Goal: Transaction & Acquisition: Purchase product/service

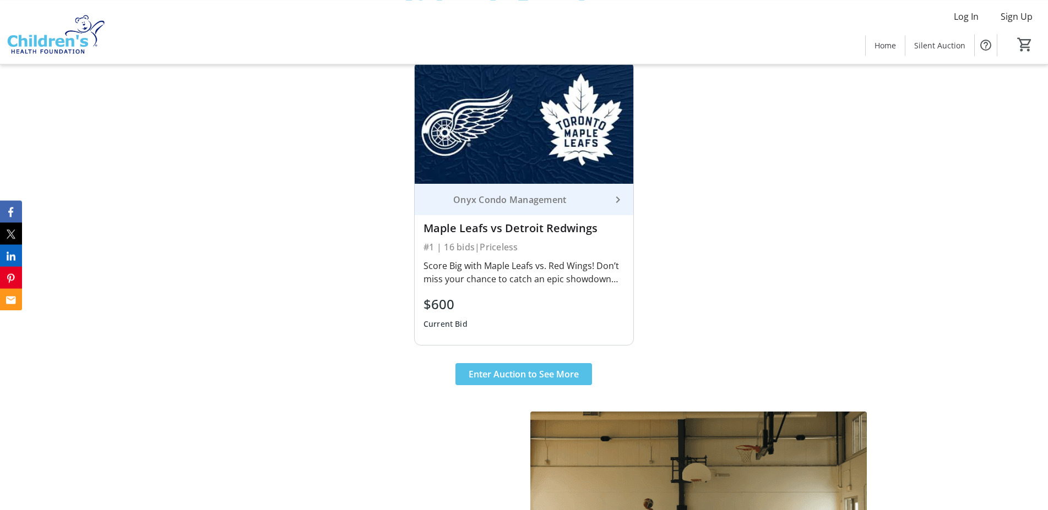
scroll to position [562, 0]
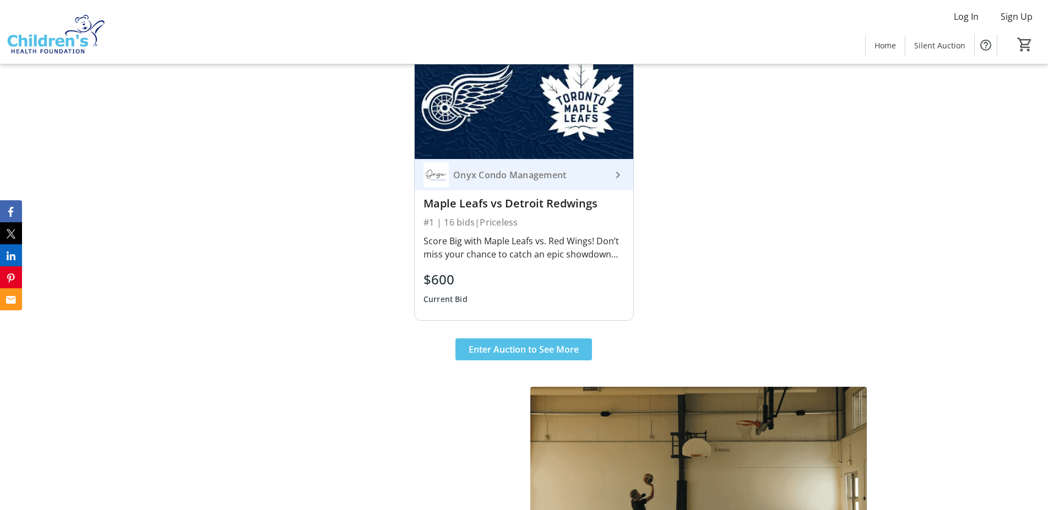
click at [505, 183] on div "Onyx Condo Management" at bounding box center [517, 174] width 188 height 25
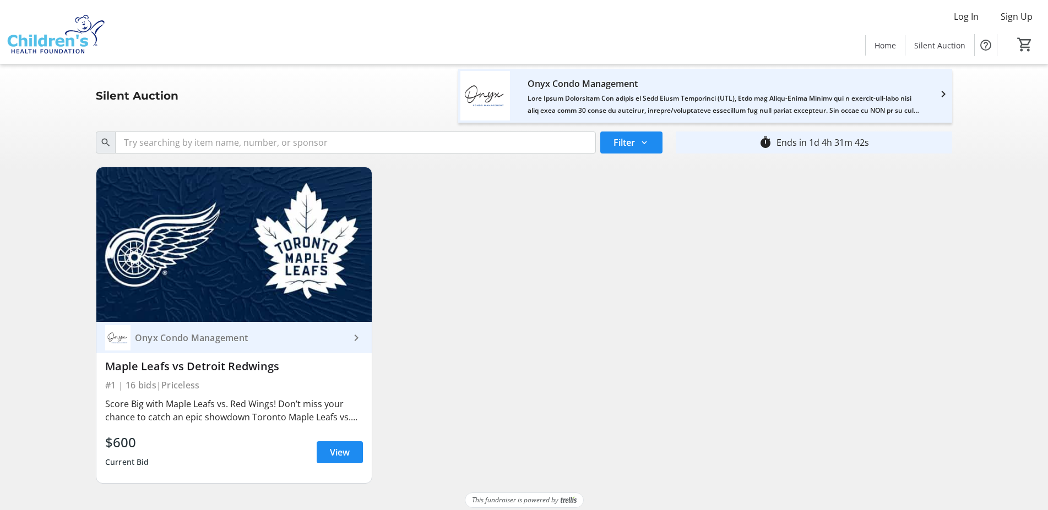
click at [263, 401] on div "Score Big with Maple Leafs vs. Red Wings! Don’t miss your chance to catch an ep…" at bounding box center [234, 411] width 258 height 26
click at [329, 448] on span at bounding box center [340, 452] width 46 height 26
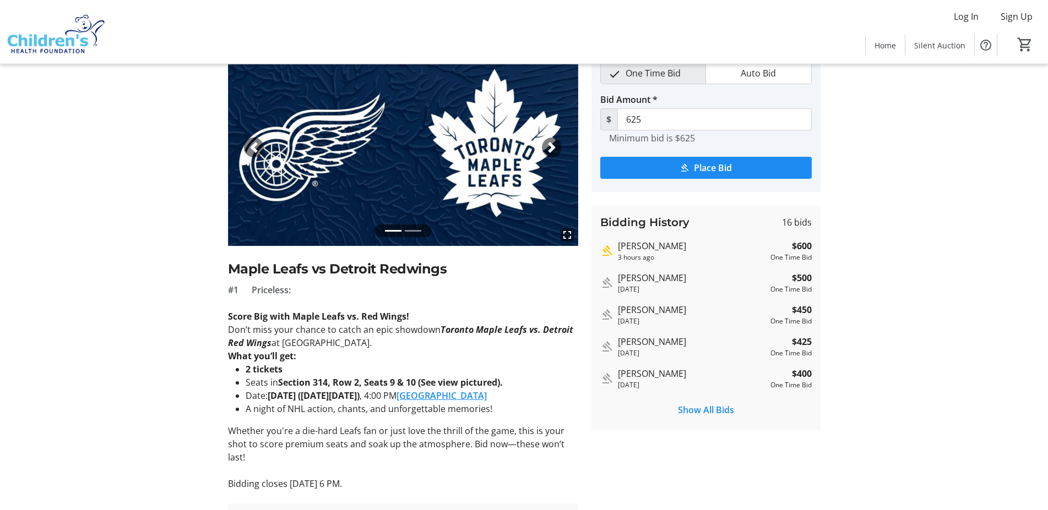
scroll to position [112, 0]
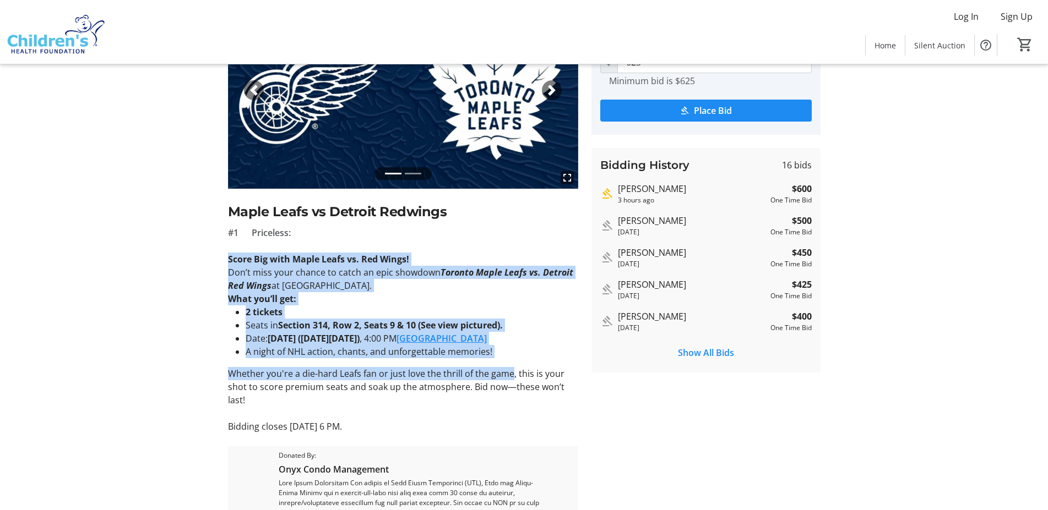
drag, startPoint x: 224, startPoint y: 249, endPoint x: 511, endPoint y: 373, distance: 313.0
click at [511, 373] on tr-auction-item-ui "fullscreen fullscreen Previous Next Maple Leafs vs Detroit Redwings #1 Priceles…" at bounding box center [402, 302] width 363 height 620
click at [511, 374] on p "Whether you're a die-hard Leafs fan or just love the thrill of the game, this i…" at bounding box center [403, 387] width 350 height 40
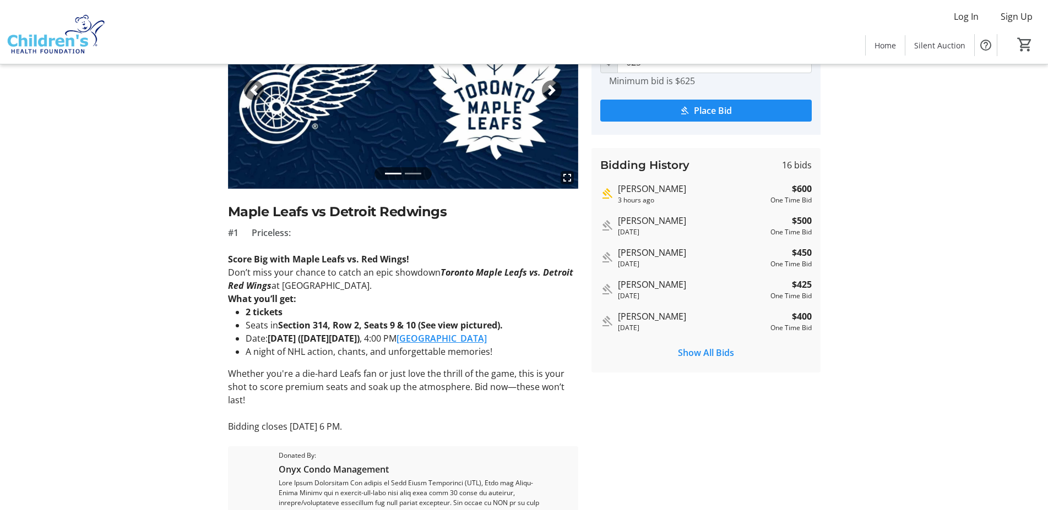
click at [542, 89] on div "fullscreen fullscreen Previous Next" at bounding box center [403, 90] width 350 height 197
click at [547, 89] on span "button" at bounding box center [551, 90] width 11 height 11
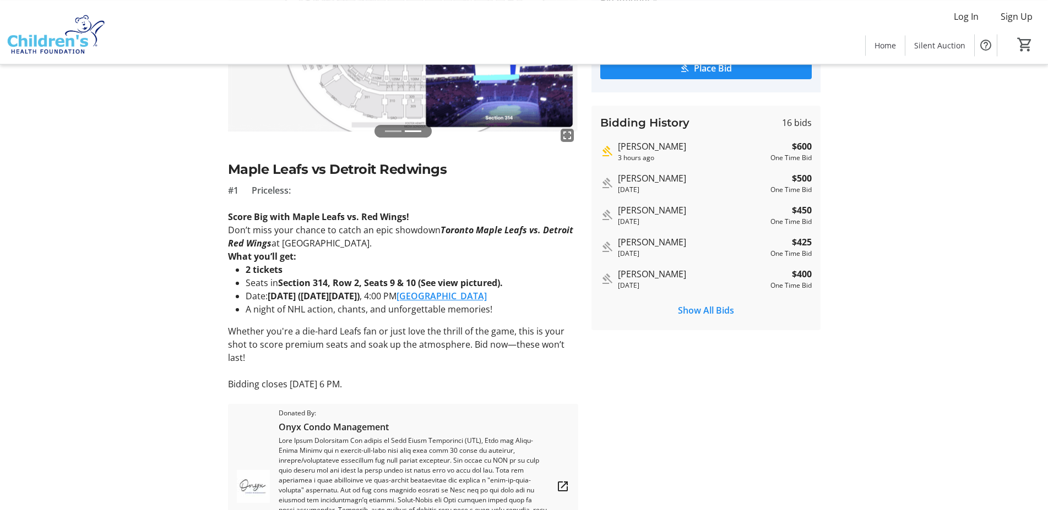
scroll to position [168, 0]
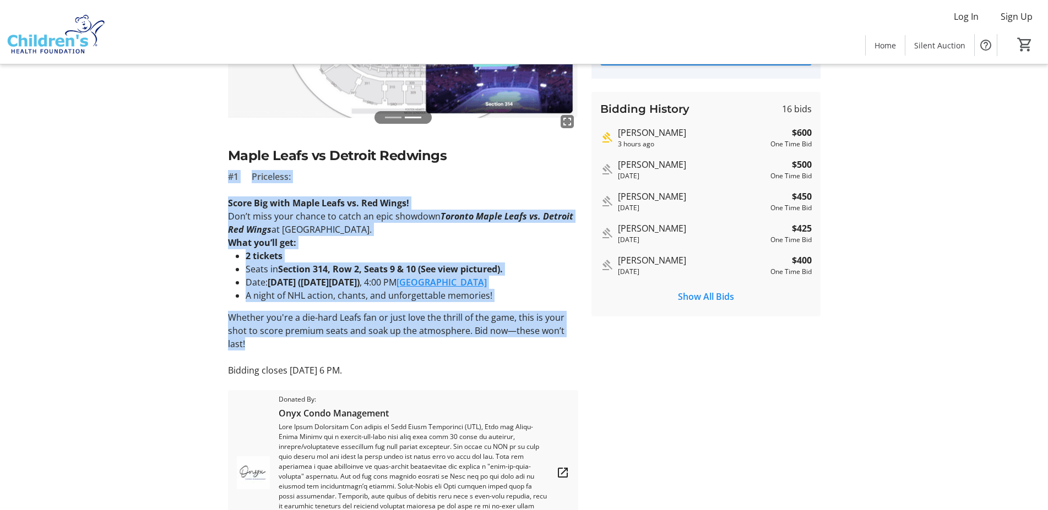
drag, startPoint x: 220, startPoint y: 178, endPoint x: 461, endPoint y: 350, distance: 296.9
click at [461, 349] on div "fullscreen fullscreen Previous Next Maple Leafs vs Detroit Redwings #1 Priceles…" at bounding box center [524, 246] width 727 height 620
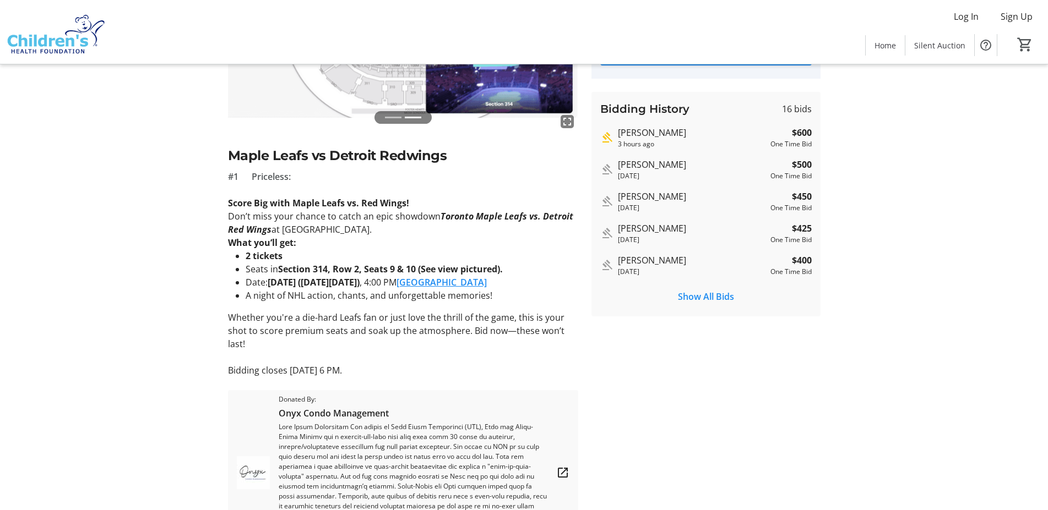
click at [466, 357] on p at bounding box center [403, 357] width 350 height 13
drag, startPoint x: 469, startPoint y: 374, endPoint x: 214, endPoint y: 193, distance: 312.7
click at [219, 200] on div "fullscreen fullscreen Previous Next Maple Leafs vs Detroit Redwings #1 Priceles…" at bounding box center [524, 246] width 727 height 620
click at [214, 193] on div "fullscreen fullscreen Previous Next Maple Leafs vs Detroit Redwings #1 Priceles…" at bounding box center [524, 246] width 727 height 620
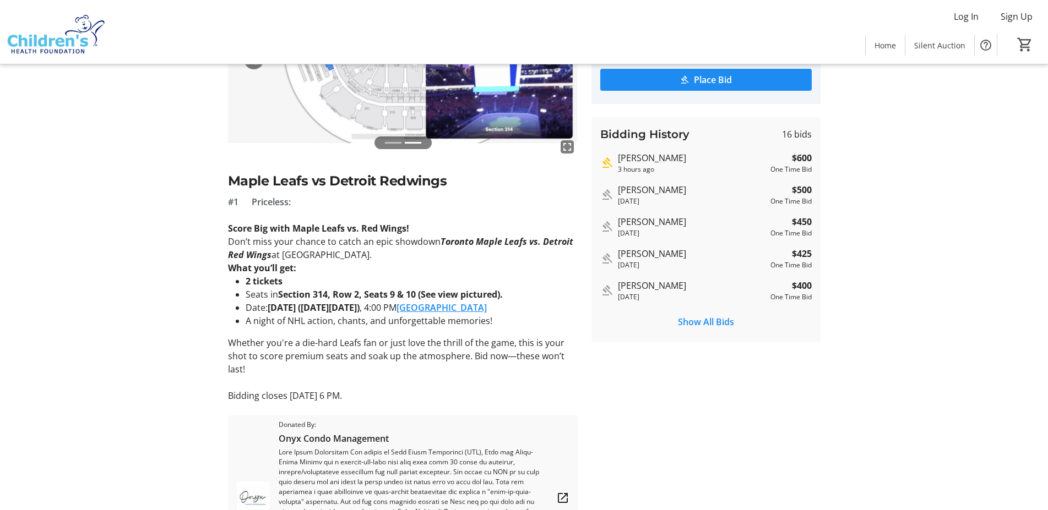
scroll to position [87, 0]
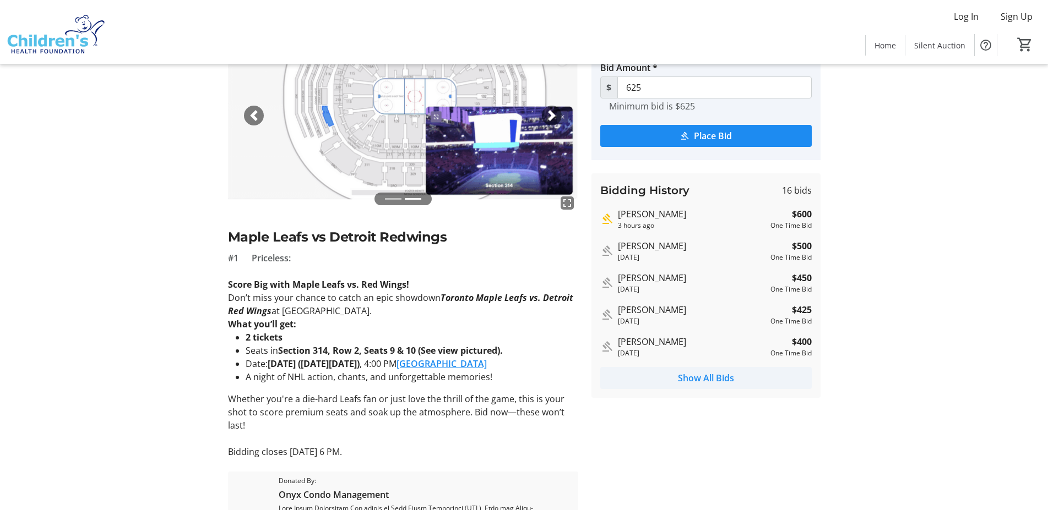
click at [700, 377] on span "Show All Bids" at bounding box center [706, 378] width 56 height 13
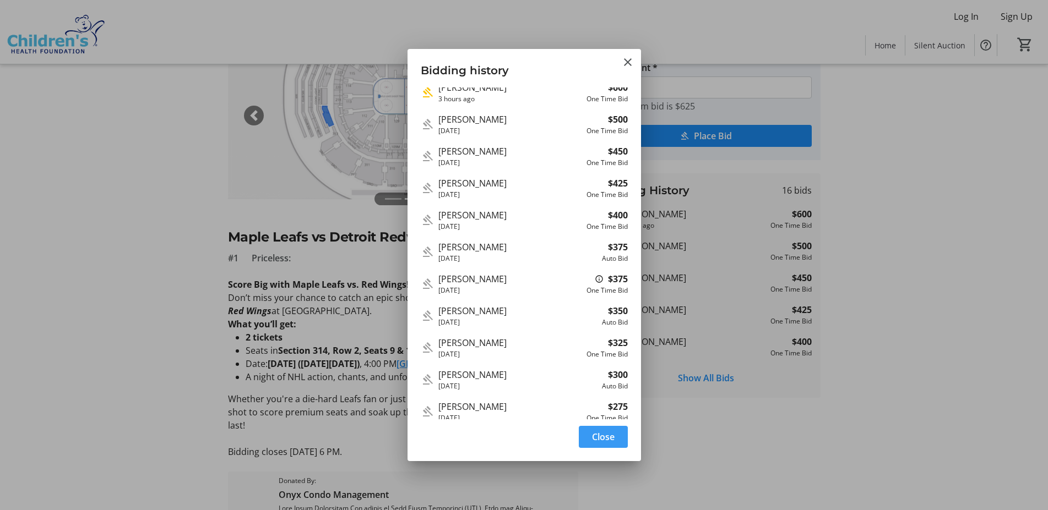
scroll to position [0, 0]
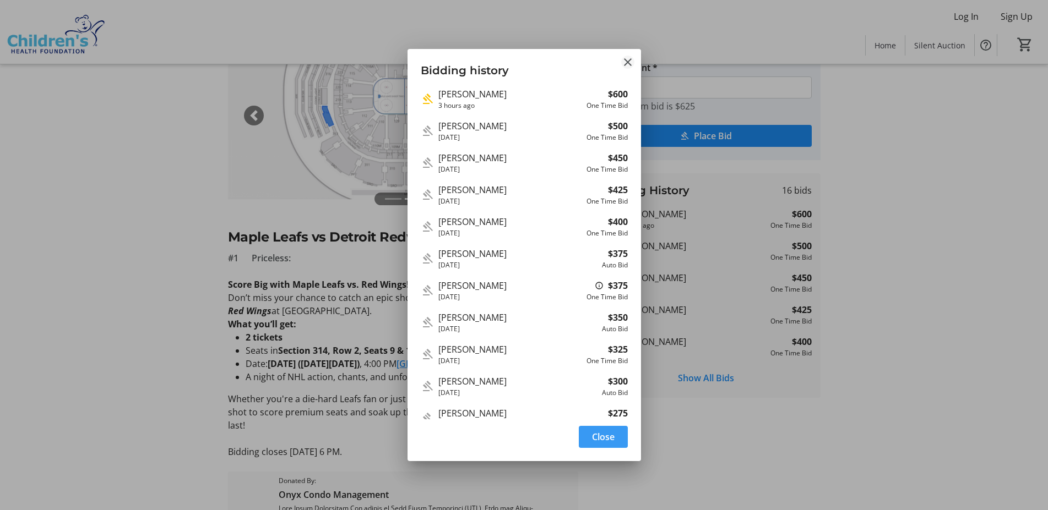
click at [623, 59] on mat-icon "Close" at bounding box center [627, 62] width 13 height 13
